Goal: Information Seeking & Learning: Learn about a topic

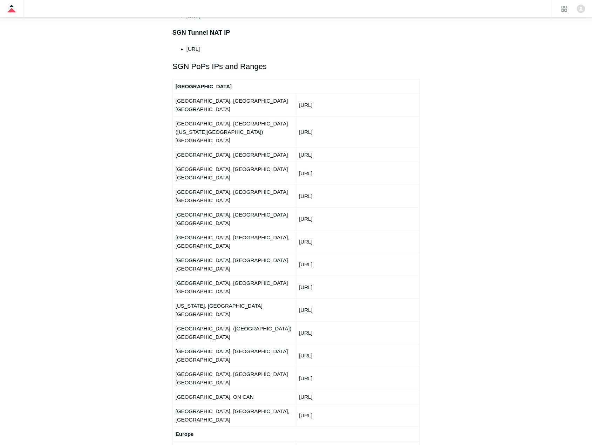
scroll to position [806, 0]
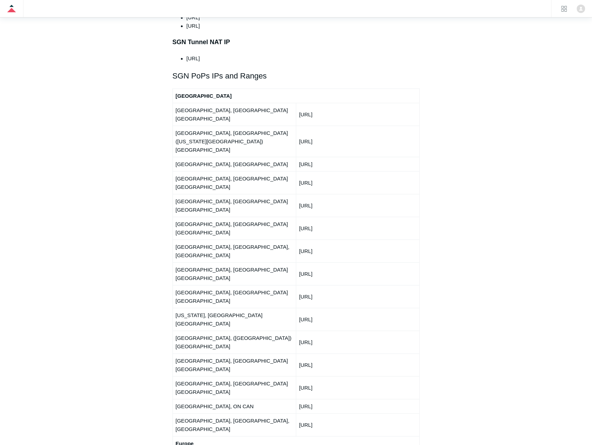
drag, startPoint x: 207, startPoint y: 294, endPoint x: 203, endPoint y: 278, distance: 16.8
click at [207, 413] on td "Vancouver, BC, CAN" at bounding box center [234, 424] width 123 height 23
click at [203, 399] on td "Toronto, ON CAN" at bounding box center [234, 406] width 123 height 14
drag, startPoint x: 202, startPoint y: 261, endPoint x: 201, endPoint y: 254, distance: 6.8
click at [202, 376] on td "Seattle, WA USA" at bounding box center [234, 387] width 123 height 23
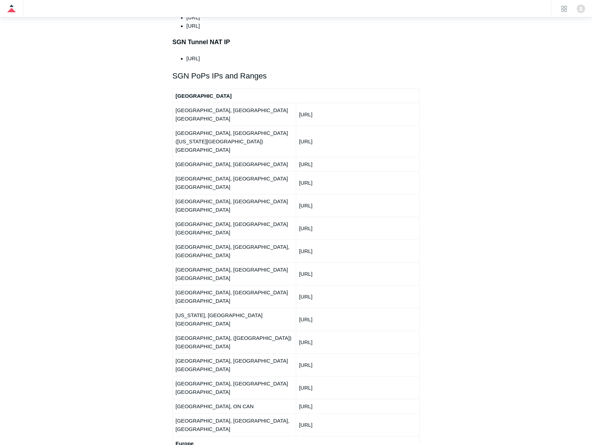
click at [200, 353] on td "San Jose, CA USA" at bounding box center [234, 364] width 123 height 23
drag, startPoint x: 193, startPoint y: 231, endPoint x: 190, endPoint y: 217, distance: 13.9
click at [193, 331] on td "Querétaro, (Mexico City) Mexico" at bounding box center [234, 342] width 123 height 23
click at [190, 308] on td "New York, NY USA" at bounding box center [234, 319] width 123 height 23
click at [190, 285] on td "Miami, FL USA" at bounding box center [234, 296] width 123 height 23
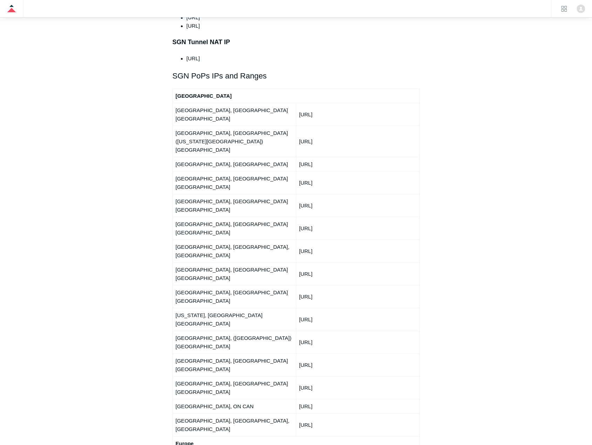
click at [190, 262] on td "Los Angeles, CA USA" at bounding box center [234, 273] width 123 height 23
click at [194, 239] on td "Houston, TX, USA" at bounding box center [234, 250] width 123 height 23
click at [193, 217] on td "Denver, CO USA" at bounding box center [234, 228] width 123 height 23
click at [192, 194] on td "Dallas, TX USA" at bounding box center [234, 205] width 123 height 23
click at [192, 171] on td "Chicago, IL USA" at bounding box center [234, 182] width 123 height 23
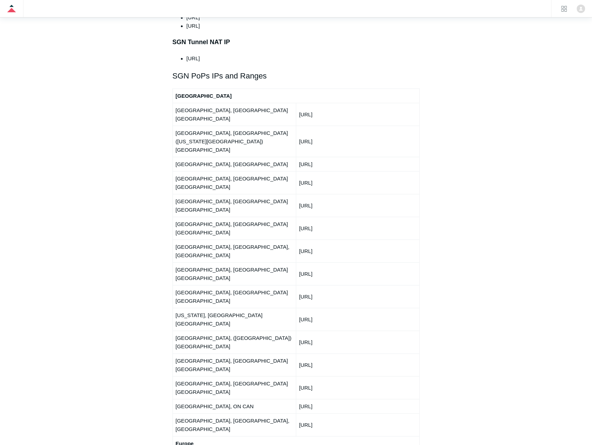
drag, startPoint x: 193, startPoint y: 125, endPoint x: 191, endPoint y: 111, distance: 14.1
click at [193, 157] on td "Boston, MA" at bounding box center [234, 164] width 123 height 14
click at [191, 126] on td "Ashburn, VA (Washington DC) USA" at bounding box center [234, 141] width 123 height 31
click at [189, 103] on td "Atlanta, GA USA" at bounding box center [234, 114] width 123 height 23
click at [393, 194] on td "150.252.240.0/24" at bounding box center [357, 205] width 123 height 23
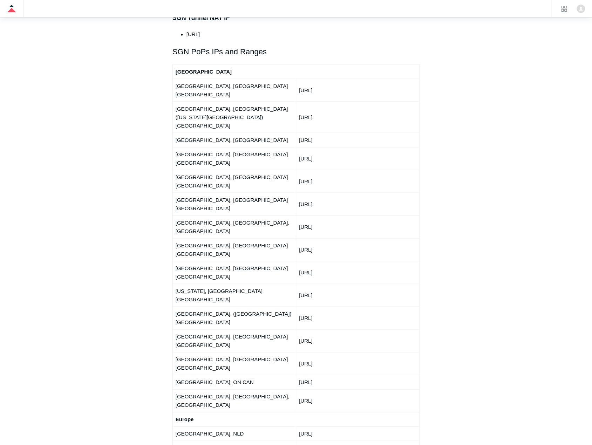
scroll to position [842, 0]
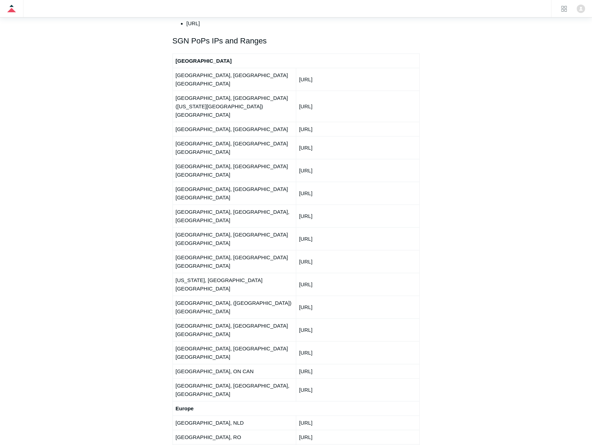
click at [228, 318] on td "San Jose, CA USA" at bounding box center [234, 329] width 123 height 23
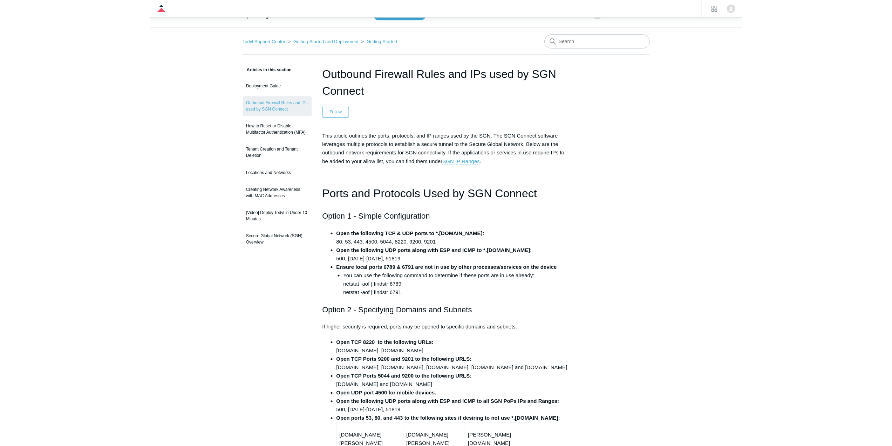
scroll to position [0, 0]
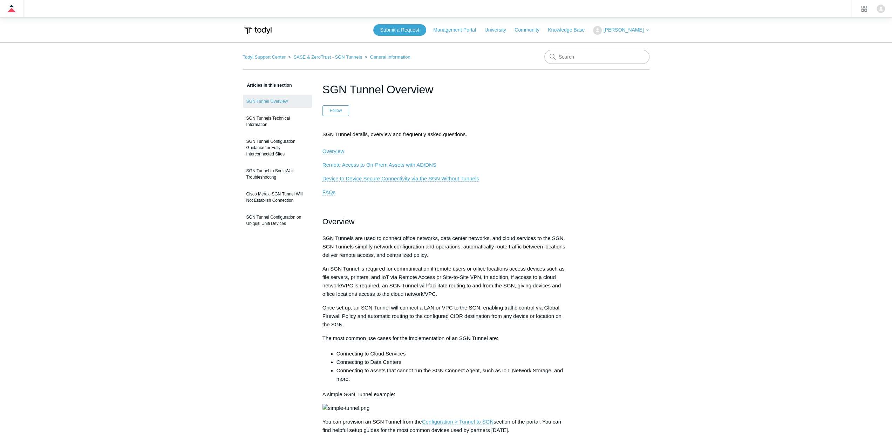
drag, startPoint x: 456, startPoint y: 240, endPoint x: 439, endPoint y: 269, distance: 33.0
click at [456, 240] on span "SGN Tunnels are used to connect office networks, data center networks, and clou…" at bounding box center [445, 246] width 244 height 23
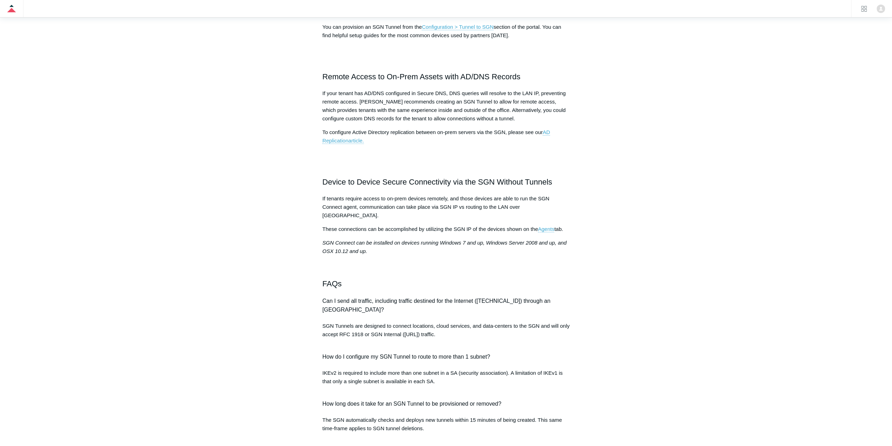
scroll to position [456, 0]
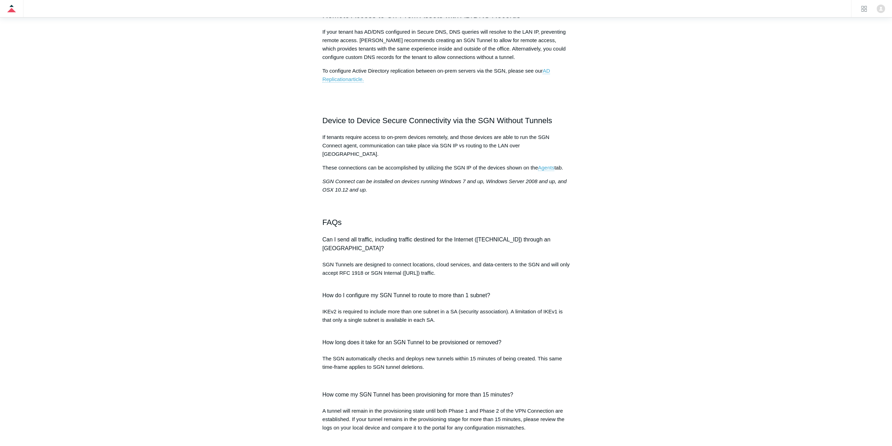
click at [371, 251] on span "Can I send all traffic, including traffic destined for the Internet ([TECHNICAL…" at bounding box center [437, 243] width 228 height 15
click at [334, 285] on p "SGN Tunnels are designed to connect locations, cloud services, and data-centers…" at bounding box center [447, 272] width 248 height 25
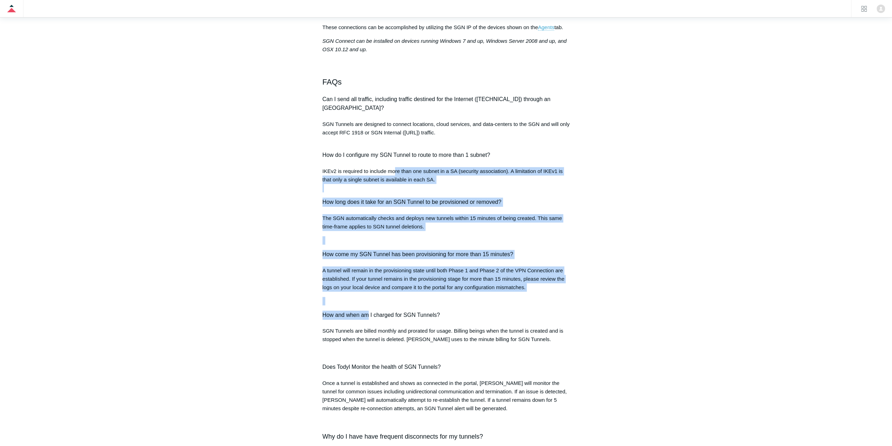
drag, startPoint x: 369, startPoint y: 347, endPoint x: 367, endPoint y: 351, distance: 4.4
click at [367, 353] on div "SGN Tunnel details, overview and frequently asked questions. Overview Remote Ac…" at bounding box center [447, 90] width 248 height 1112
click at [367, 318] on span "How and when am I charged for SGN Tunnels?" at bounding box center [381, 315] width 117 height 6
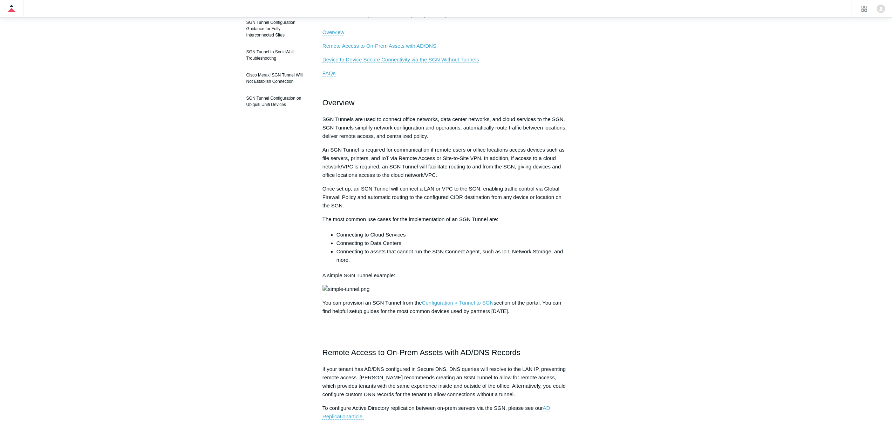
scroll to position [0, 0]
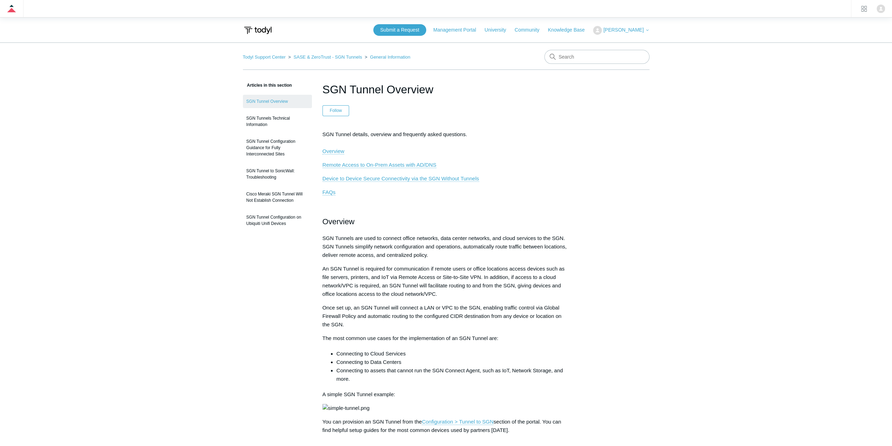
drag, startPoint x: 771, startPoint y: 59, endPoint x: 779, endPoint y: 1, distance: 58.8
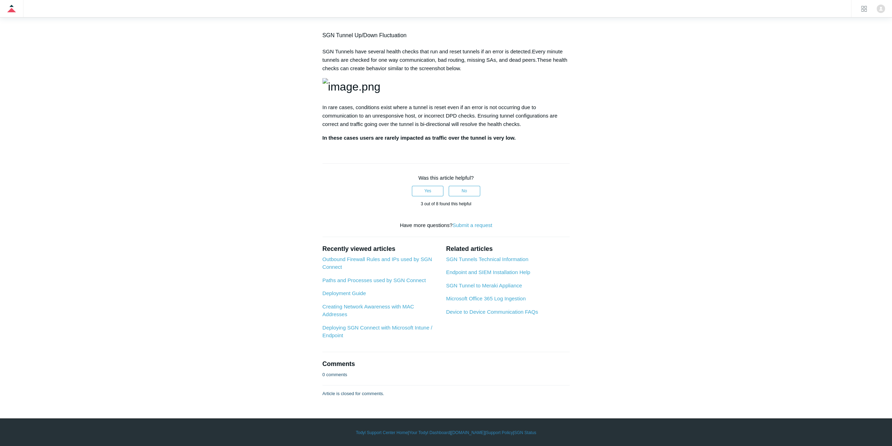
scroll to position [1262, 0]
